Goal: Complete application form: Complete application form

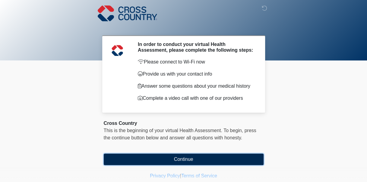
drag, startPoint x: 198, startPoint y: 162, endPoint x: 193, endPoint y: 161, distance: 4.6
click at [193, 161] on button "Continue" at bounding box center [184, 158] width 160 height 11
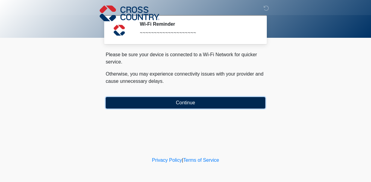
click at [180, 102] on button "Continue" at bounding box center [186, 102] width 160 height 11
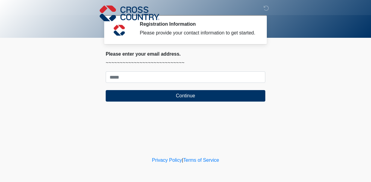
click at [128, 83] on form "Continue" at bounding box center [186, 86] width 160 height 30
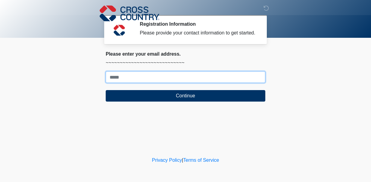
click at [124, 80] on input "Where should we email your response?" at bounding box center [186, 76] width 160 height 11
drag, startPoint x: 224, startPoint y: 91, endPoint x: 128, endPoint y: 76, distance: 97.1
click at [128, 76] on input "Where should we email your response?" at bounding box center [186, 76] width 160 height 11
click at [106, 90] on button "Continue" at bounding box center [186, 95] width 160 height 11
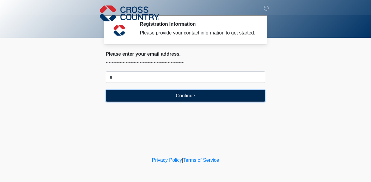
click at [259, 95] on button "Continue" at bounding box center [186, 95] width 160 height 11
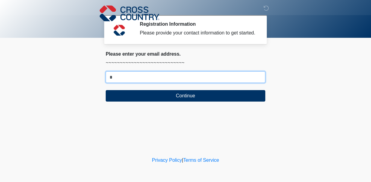
click at [221, 75] on input "*" at bounding box center [186, 76] width 160 height 11
type input "**********"
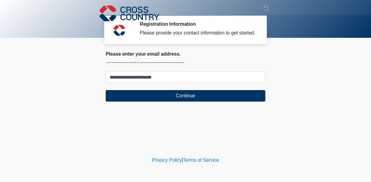
click at [191, 101] on div "**********" at bounding box center [185, 78] width 169 height 55
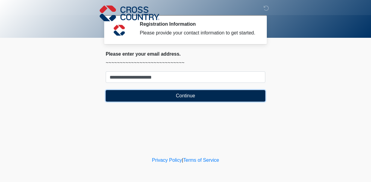
click at [180, 90] on button "Continue" at bounding box center [186, 95] width 160 height 11
